Goal: Task Accomplishment & Management: Use online tool/utility

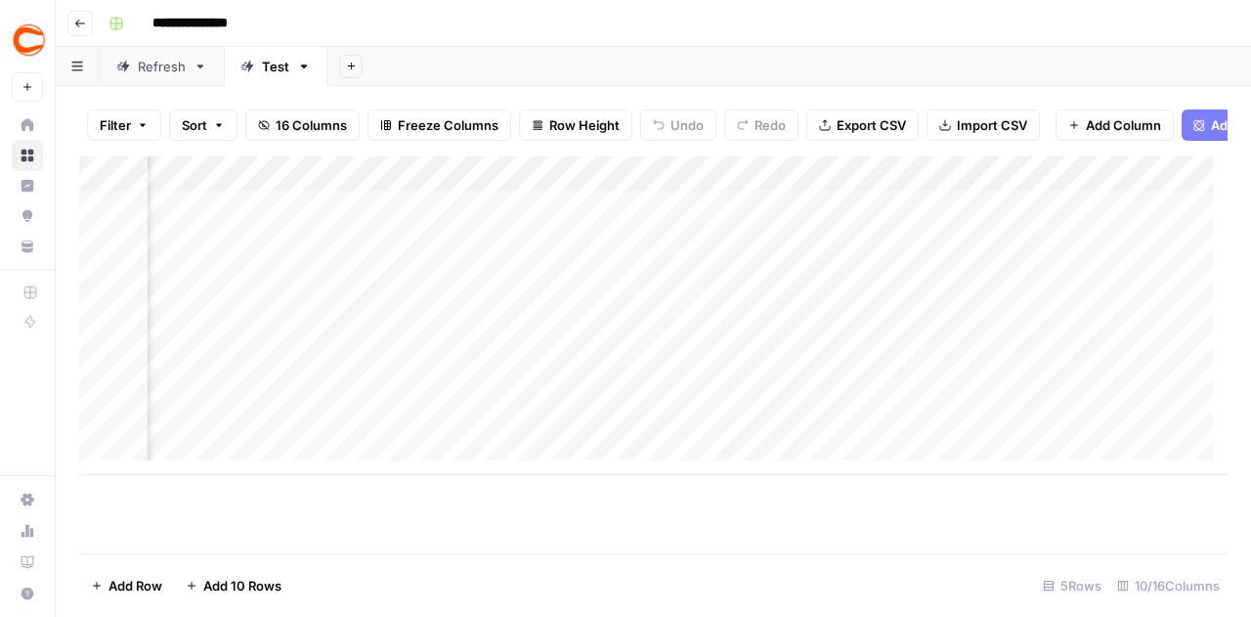
scroll to position [15, 1222]
click at [732, 407] on div "Add Column" at bounding box center [653, 315] width 1149 height 319
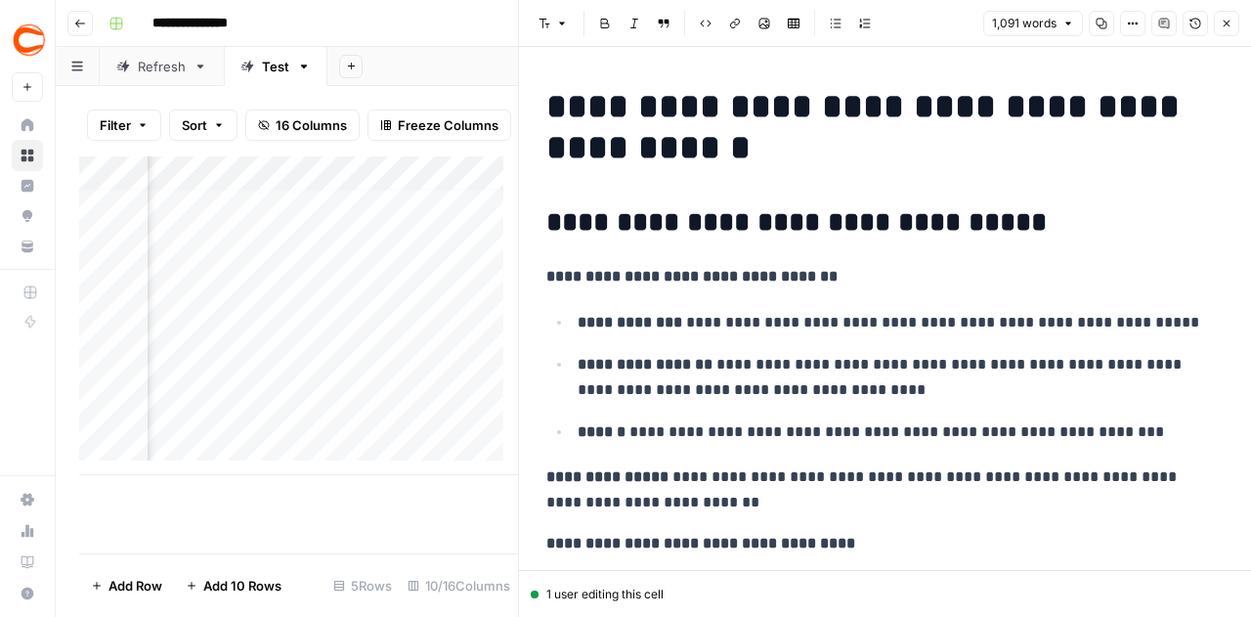
click at [1225, 24] on icon "button" at bounding box center [1227, 24] width 12 height 12
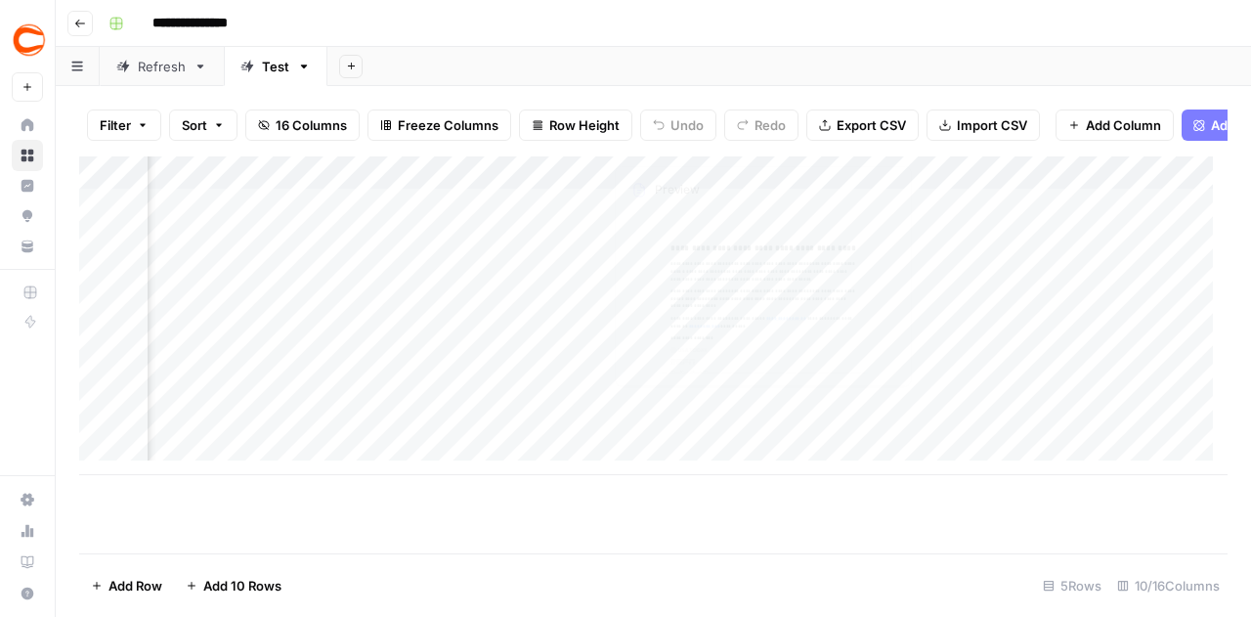
scroll to position [0, 845]
click at [931, 421] on div "Add Column" at bounding box center [653, 315] width 1149 height 319
click at [936, 419] on div "Add Column" at bounding box center [653, 315] width 1149 height 319
click at [914, 422] on div "Add Column" at bounding box center [653, 315] width 1149 height 319
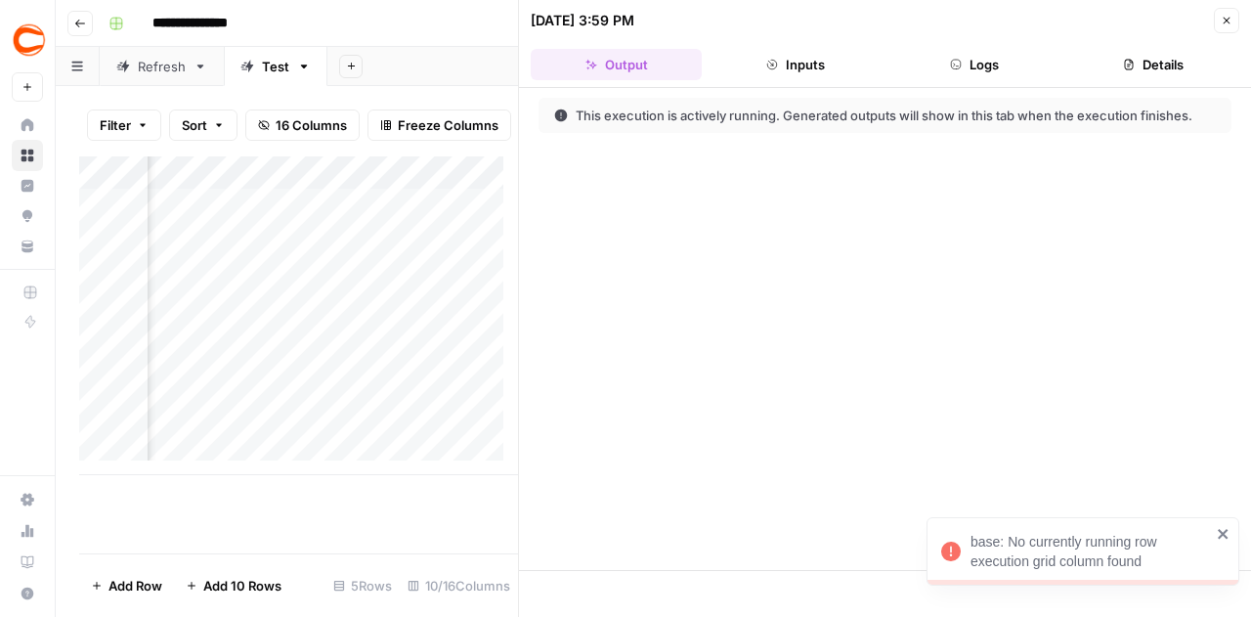
click at [1230, 19] on icon "button" at bounding box center [1227, 21] width 12 height 12
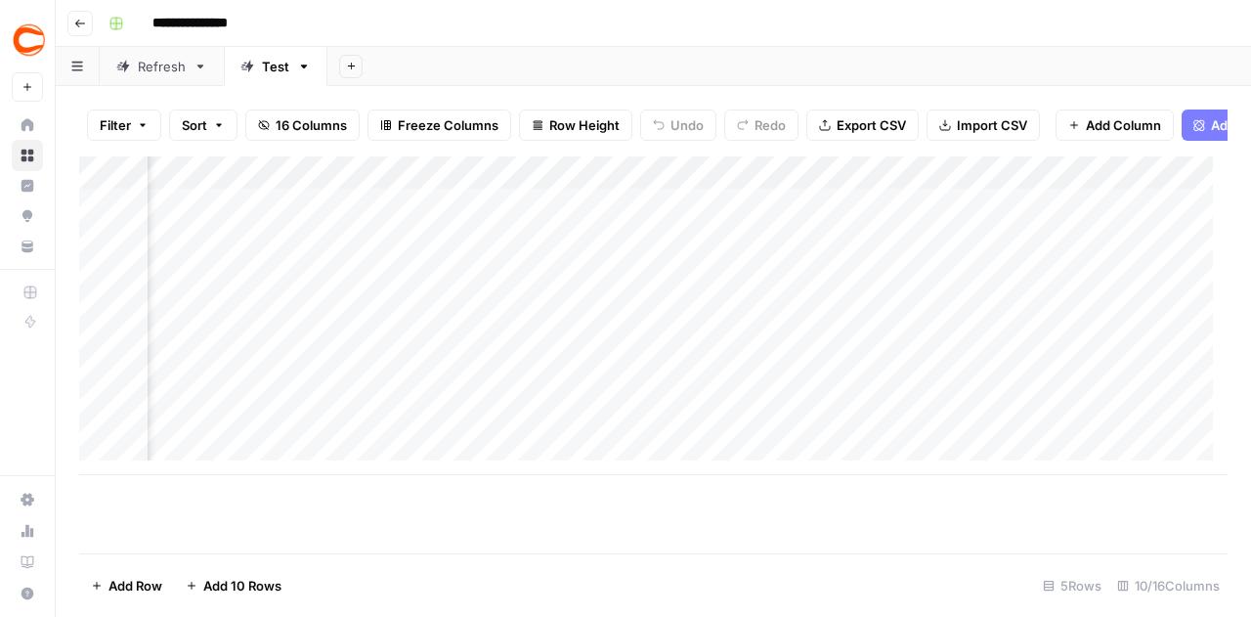
scroll to position [0, 1222]
click at [532, 421] on div "Add Column" at bounding box center [653, 315] width 1149 height 319
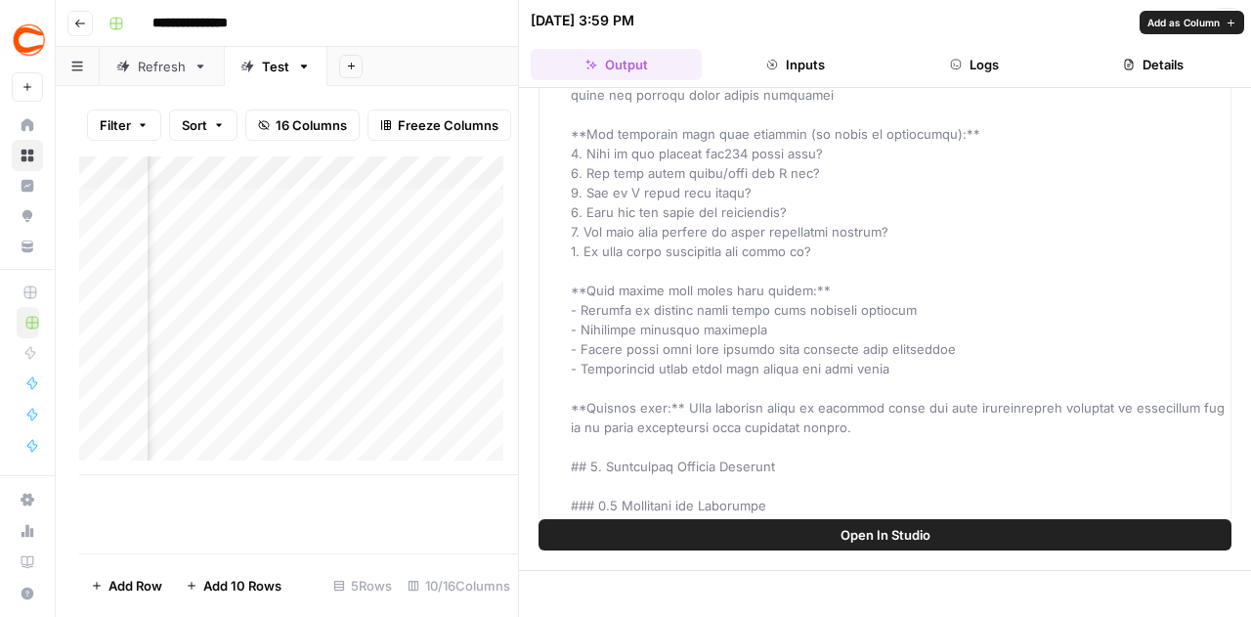
scroll to position [782, 0]
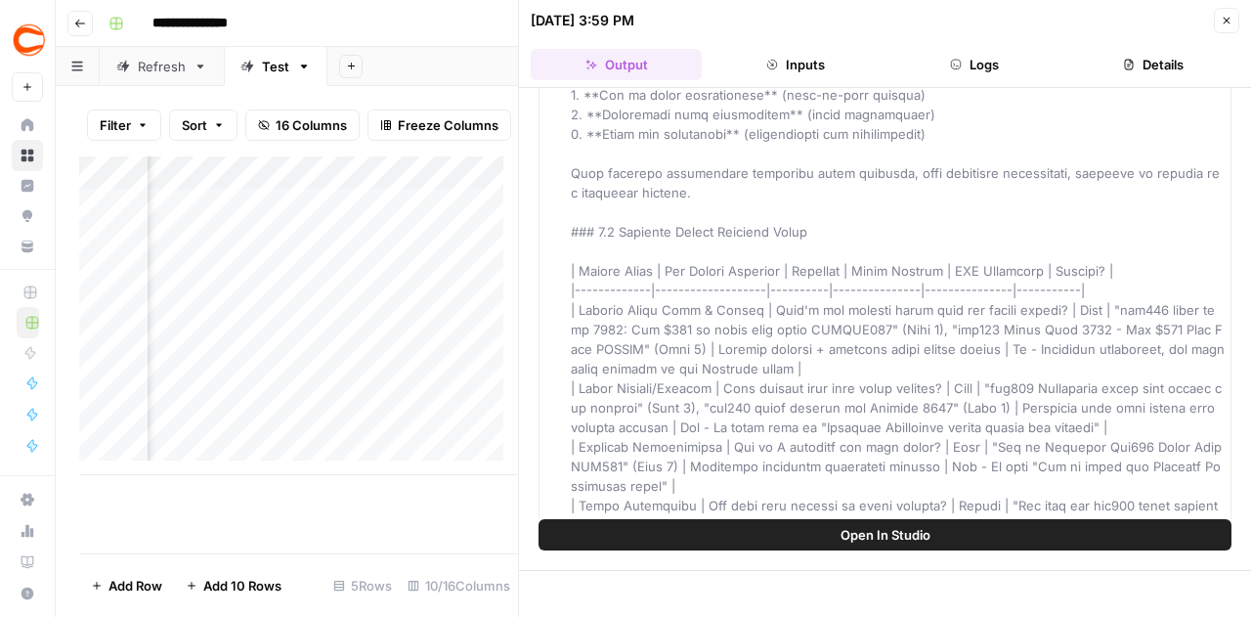
click at [1227, 26] on button "Close" at bounding box center [1226, 20] width 25 height 25
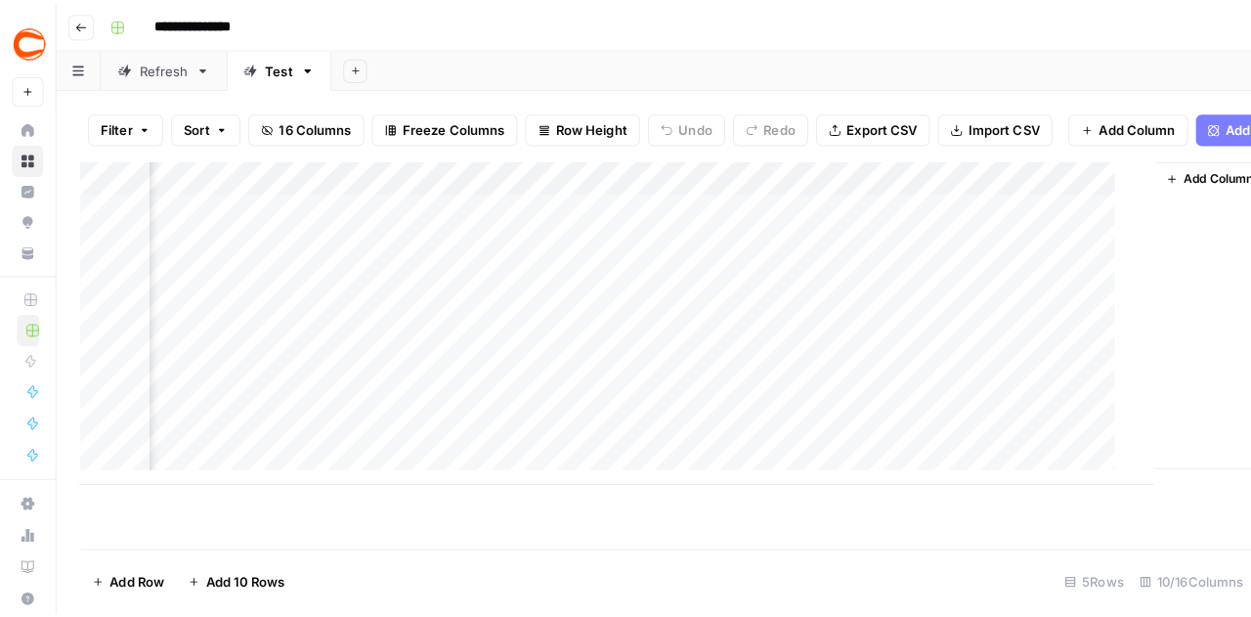
scroll to position [0, 1198]
